Goal: Check status: Check status

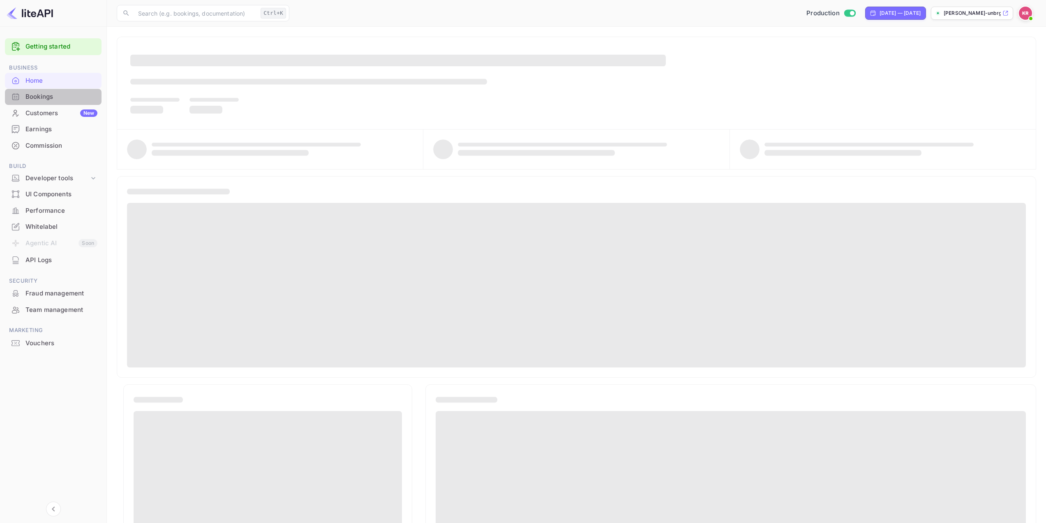
click at [54, 94] on div "Bookings" at bounding box center [61, 96] width 72 height 9
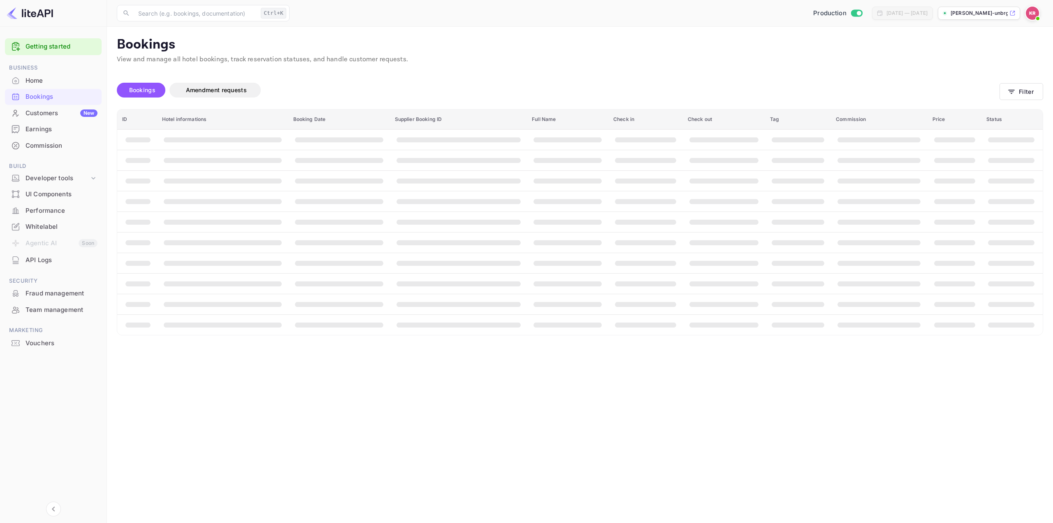
click at [145, 87] on span "Bookings" at bounding box center [142, 89] width 26 height 7
click at [1027, 88] on button "Filter" at bounding box center [1021, 91] width 44 height 17
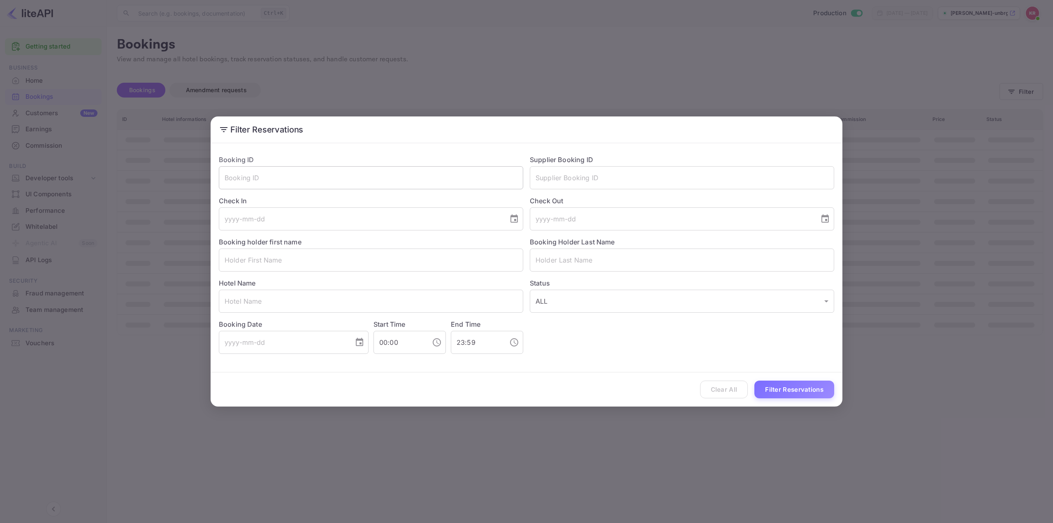
click at [271, 174] on input "text" at bounding box center [371, 177] width 304 height 23
paste input "2NSvX75ZE"
type input "2NSvX75ZE"
click at [808, 399] on div "Clear All Filter Reservations" at bounding box center [527, 389] width 632 height 34
click at [805, 393] on button "Filter Reservations" at bounding box center [794, 389] width 80 height 18
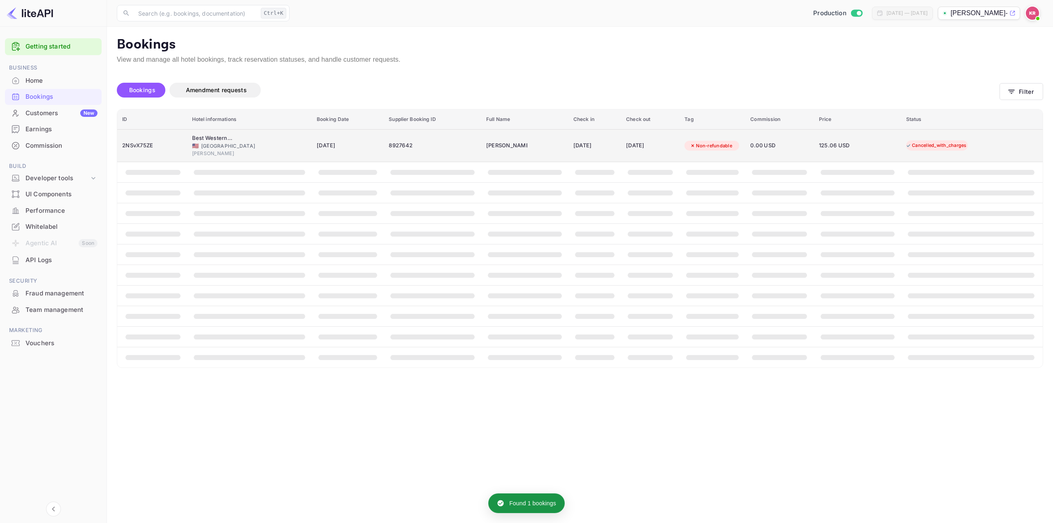
click at [530, 144] on td "[PERSON_NAME]" at bounding box center [524, 145] width 87 height 33
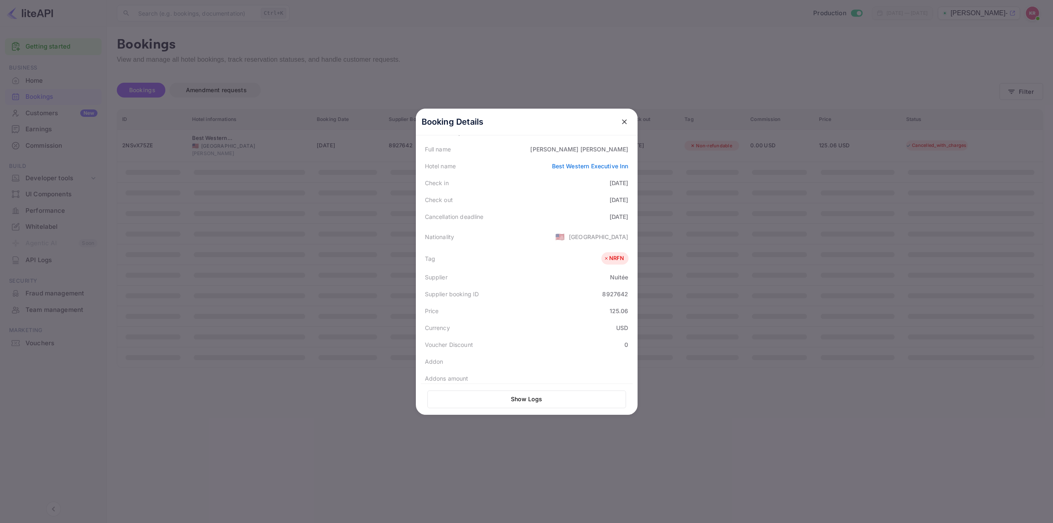
scroll to position [164, 0]
click at [622, 121] on icon "close" at bounding box center [624, 121] width 5 height 5
